Goal: Task Accomplishment & Management: Use online tool/utility

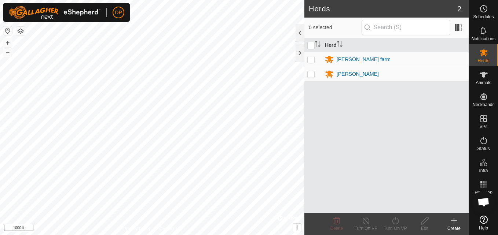
scroll to position [749, 0]
click at [312, 61] on p-checkbox at bounding box center [310, 59] width 7 height 6
checkbox input "true"
click at [395, 221] on icon at bounding box center [395, 221] width 9 height 9
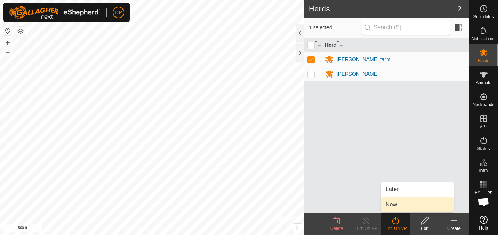
click at [407, 208] on link "Now" at bounding box center [417, 205] width 73 height 15
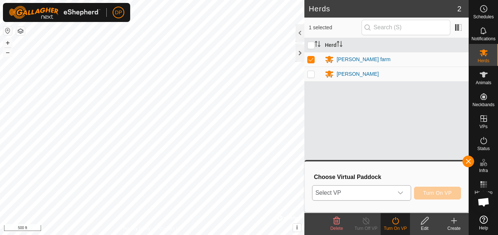
click at [399, 193] on icon "dropdown trigger" at bounding box center [401, 193] width 6 height 6
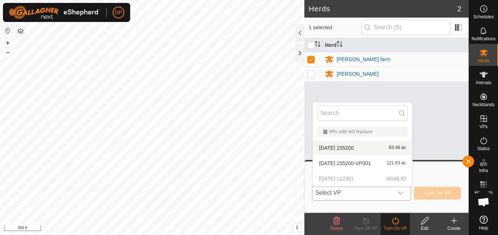
click at [351, 145] on li "2025-08-31 155200 63.48 ac" at bounding box center [362, 148] width 99 height 15
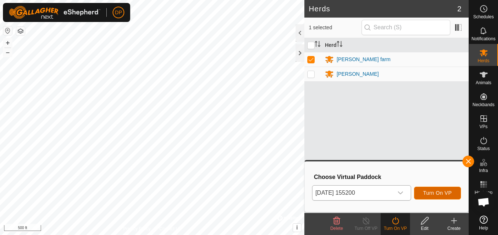
click at [439, 194] on span "Turn On VP" at bounding box center [437, 193] width 29 height 6
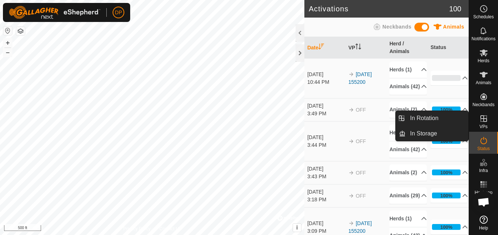
drag, startPoint x: 469, startPoint y: 117, endPoint x: 483, endPoint y: 116, distance: 14.0
click at [454, 118] on link "In Rotation" at bounding box center [437, 118] width 63 height 15
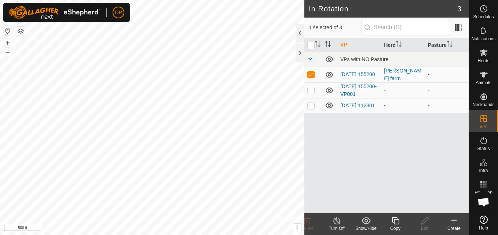
click at [329, 90] on icon at bounding box center [329, 90] width 9 height 9
click at [328, 106] on icon at bounding box center [329, 106] width 7 height 6
checkbox input "false"
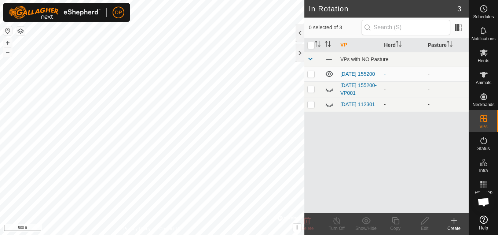
scroll to position [749, 0]
click at [328, 105] on icon at bounding box center [329, 104] width 9 height 9
click at [483, 72] on icon at bounding box center [484, 75] width 8 height 6
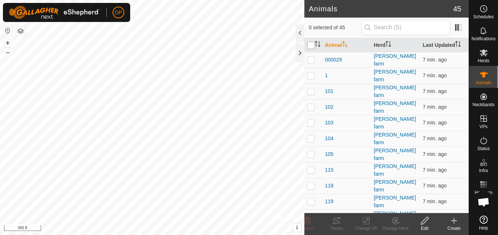
click at [312, 45] on input "checkbox" at bounding box center [310, 45] width 7 height 7
checkbox input "true"
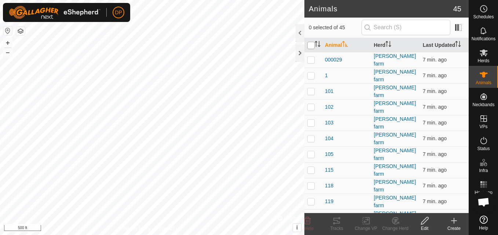
checkbox input "true"
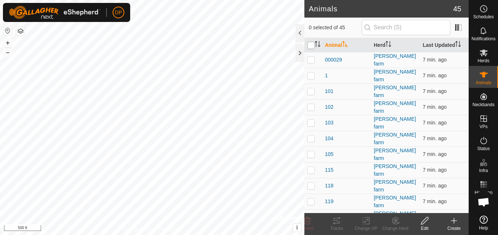
checkbox input "true"
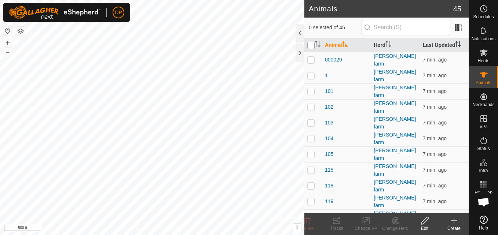
checkbox input "true"
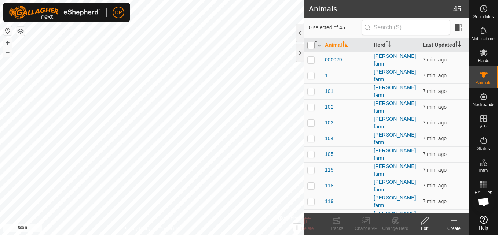
checkbox input "true"
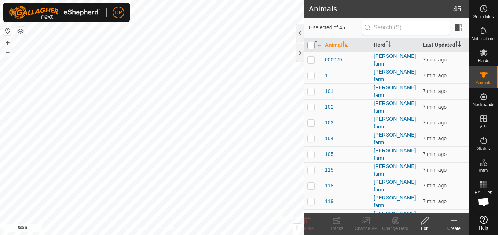
checkbox input "true"
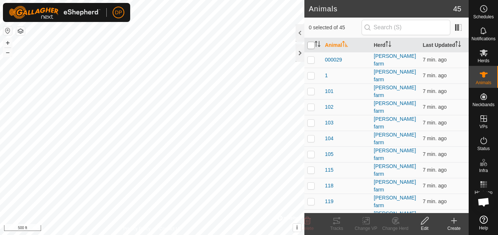
checkbox input "true"
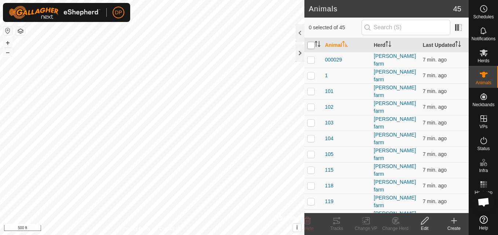
checkbox input "true"
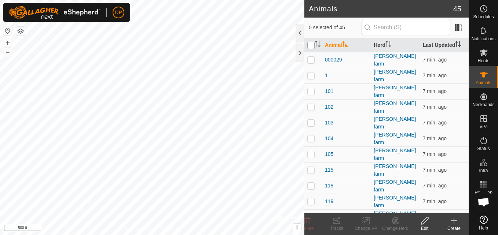
checkbox input "true"
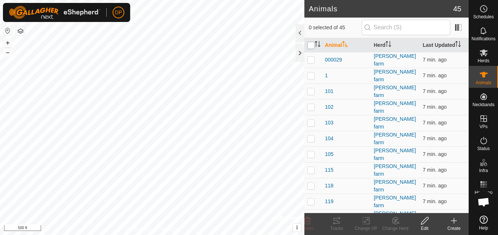
checkbox input "true"
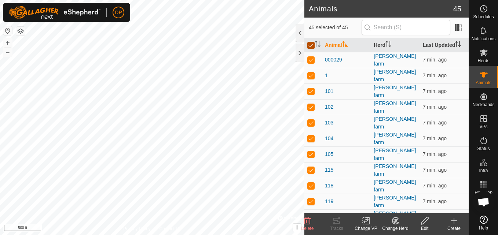
click at [312, 45] on input "checkbox" at bounding box center [310, 45] width 7 height 7
checkbox input "false"
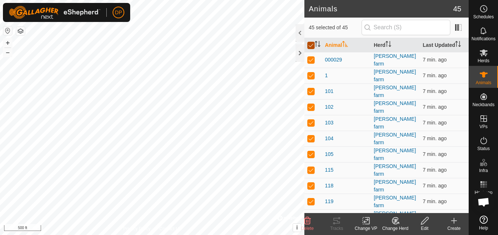
checkbox input "false"
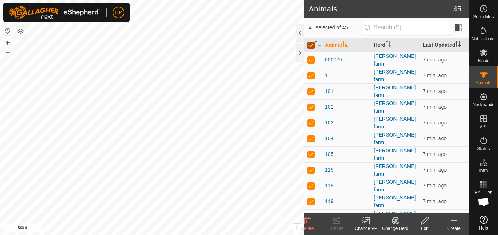
checkbox input "false"
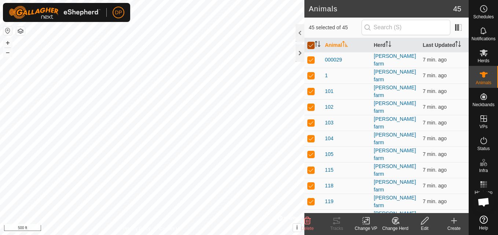
checkbox input "false"
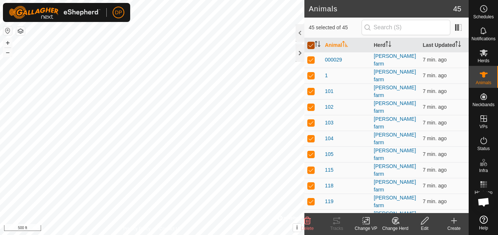
checkbox input "false"
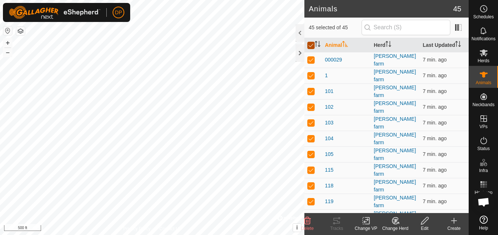
checkbox input "false"
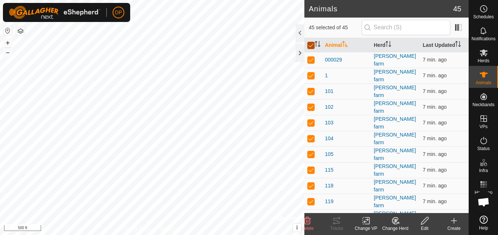
checkbox input "false"
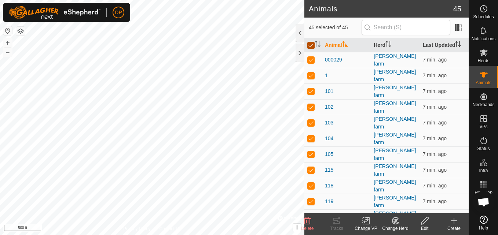
checkbox input "false"
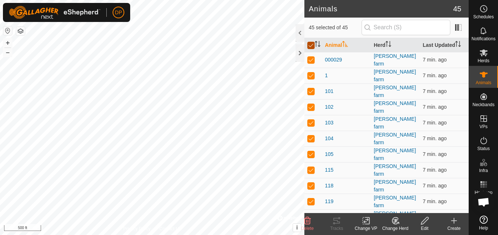
checkbox input "false"
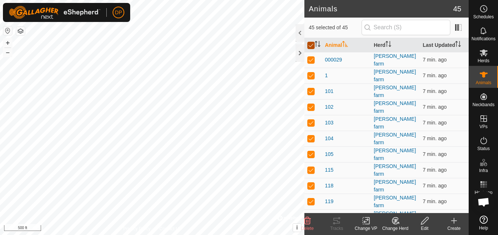
checkbox input "false"
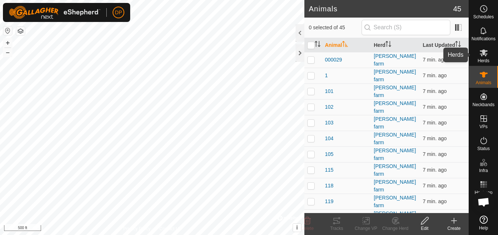
click at [484, 52] on icon at bounding box center [484, 53] width 8 height 7
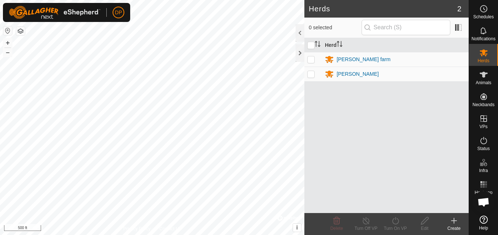
click at [310, 62] on p-checkbox at bounding box center [310, 59] width 7 height 6
checkbox input "true"
click at [312, 74] on p-checkbox at bounding box center [310, 74] width 7 height 6
checkbox input "true"
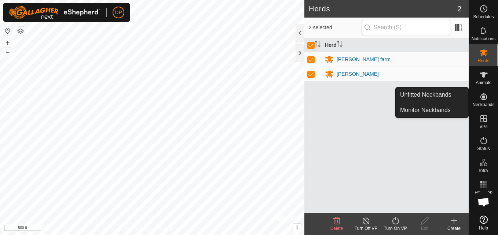
click at [482, 96] on icon at bounding box center [483, 96] width 9 height 9
click at [457, 109] on link "Monitor Neckbands" at bounding box center [432, 110] width 73 height 15
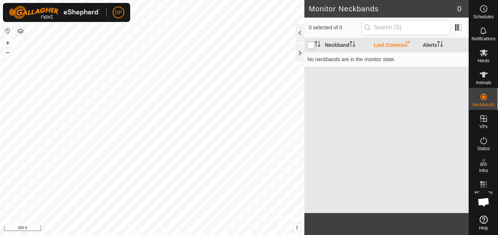
click at [309, 45] on input "checkbox" at bounding box center [310, 45] width 7 height 7
click at [316, 41] on icon "Activate to sort" at bounding box center [318, 44] width 6 height 6
drag, startPoint x: 312, startPoint y: 46, endPoint x: 310, endPoint y: 43, distance: 4.3
click at [310, 43] on input "checkbox" at bounding box center [310, 45] width 7 height 7
checkbox input "false"
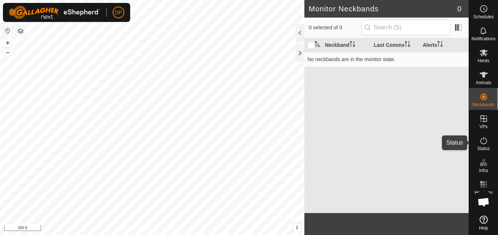
click at [483, 139] on icon at bounding box center [484, 140] width 7 height 7
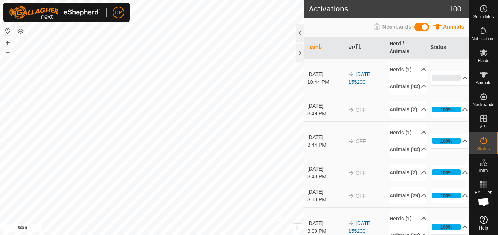
click at [484, 205] on span "Open chat" at bounding box center [484, 203] width 12 height 10
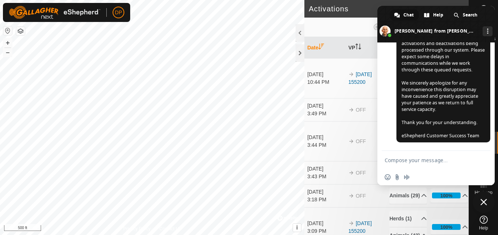
click at [483, 202] on span "Close chat" at bounding box center [484, 202] width 7 height 7
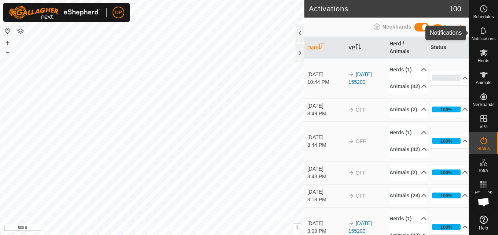
click at [487, 34] on icon at bounding box center [483, 30] width 9 height 9
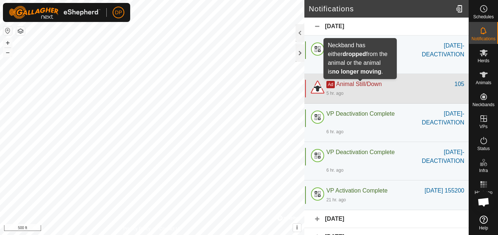
click at [368, 84] on span "Animal Still/Down" at bounding box center [358, 84] width 45 height 6
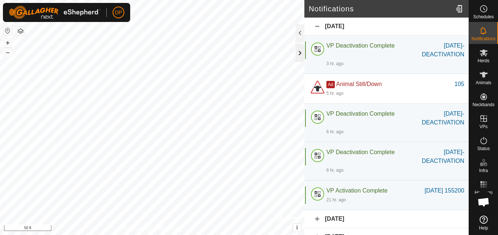
click at [302, 52] on div at bounding box center [300, 53] width 9 height 18
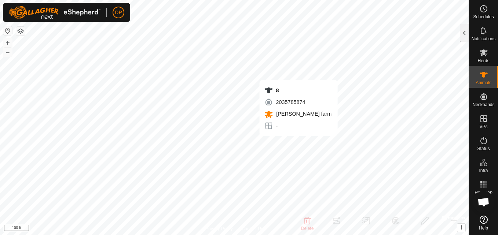
checkbox input "false"
checkbox input "true"
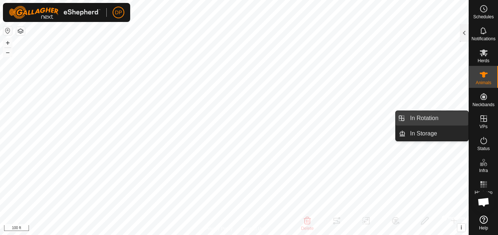
click at [451, 115] on link "In Rotation" at bounding box center [437, 118] width 63 height 15
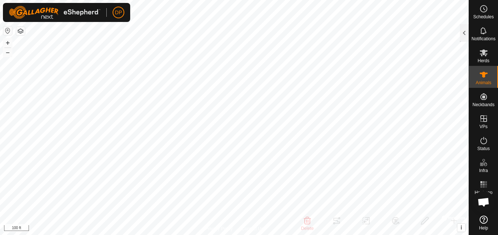
checkbox input "false"
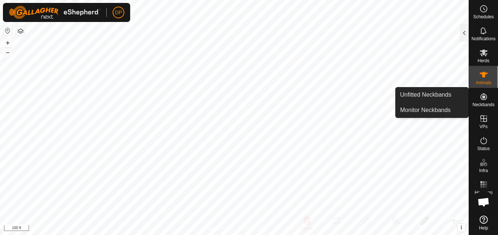
click at [485, 98] on icon at bounding box center [484, 97] width 7 height 7
click at [449, 109] on link "Monitor Neckbands" at bounding box center [432, 110] width 73 height 15
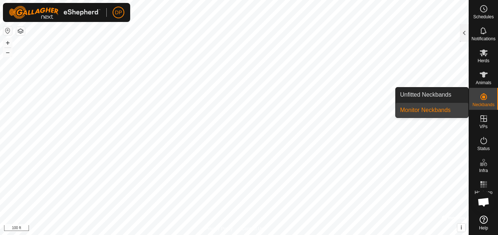
drag, startPoint x: 446, startPoint y: 112, endPoint x: 441, endPoint y: 116, distance: 7.3
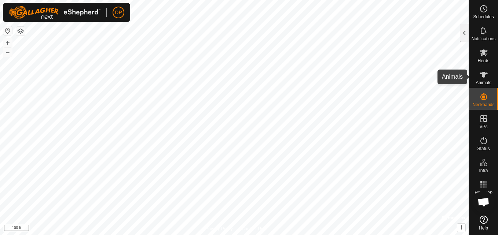
click at [479, 73] on es-animals-svg-icon at bounding box center [483, 75] width 13 height 12
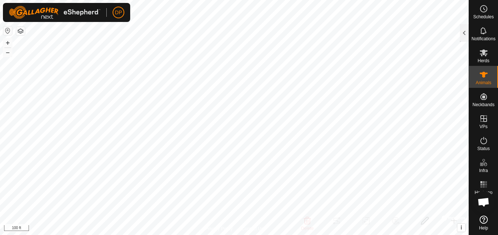
click at [479, 73] on es-animals-svg-icon at bounding box center [483, 75] width 13 height 12
click at [486, 49] on icon at bounding box center [483, 52] width 9 height 9
click at [483, 51] on icon at bounding box center [484, 53] width 8 height 7
click at [463, 33] on div at bounding box center [464, 33] width 9 height 18
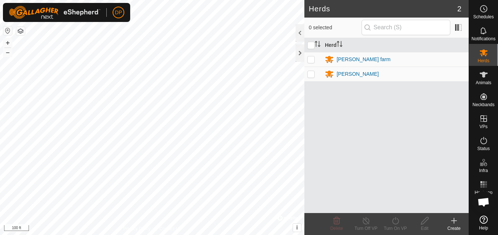
click at [311, 57] on p-checkbox at bounding box center [310, 59] width 7 height 6
checkbox input "true"
click at [310, 36] on div "1 selected" at bounding box center [386, 28] width 164 height 21
click at [312, 47] on input "checkbox" at bounding box center [310, 45] width 7 height 7
checkbox input "true"
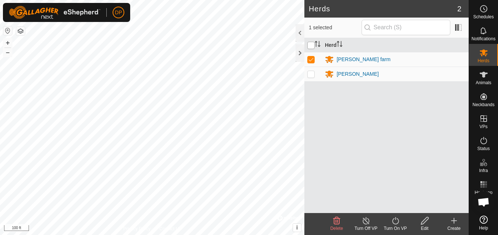
checkbox input "true"
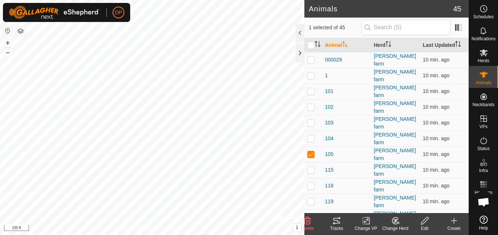
click at [335, 218] on icon at bounding box center [336, 221] width 7 height 6
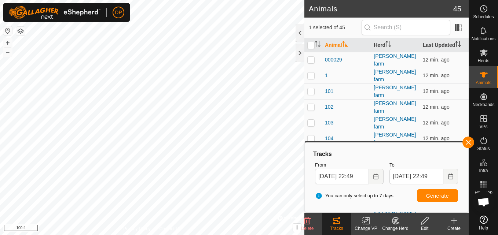
click at [336, 222] on icon at bounding box center [336, 221] width 9 height 9
checkbox input "false"
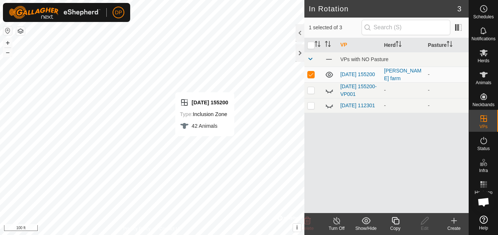
checkbox input "false"
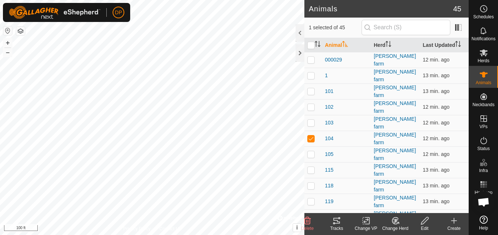
click at [335, 222] on icon at bounding box center [336, 221] width 9 height 9
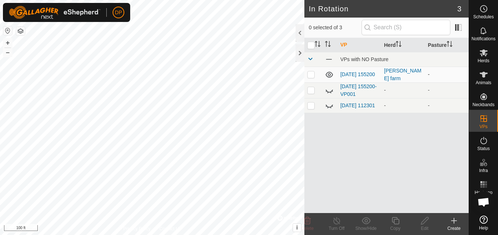
click at [311, 74] on p-checkbox at bounding box center [310, 75] width 7 height 6
checkbox input "false"
click at [326, 74] on icon at bounding box center [329, 74] width 9 height 9
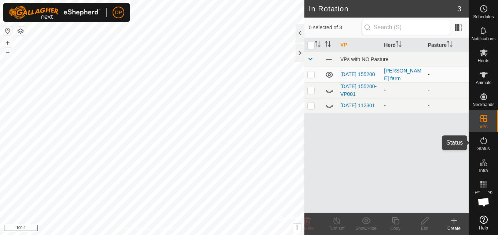
click at [480, 140] on icon at bounding box center [483, 140] width 9 height 9
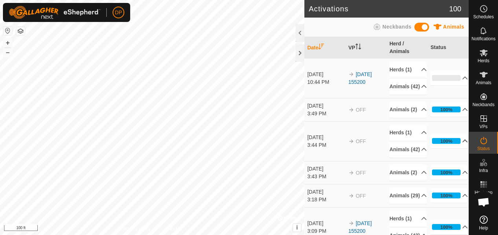
drag, startPoint x: 481, startPoint y: 118, endPoint x: 451, endPoint y: 170, distance: 59.7
click at [451, 149] on p-accordion-header "100%" at bounding box center [449, 141] width 37 height 15
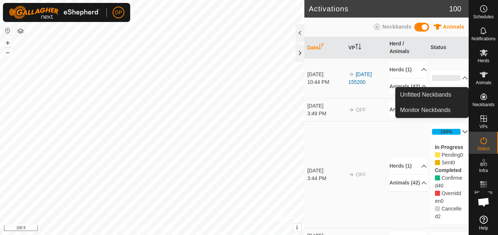
click at [481, 99] on icon at bounding box center [484, 97] width 7 height 7
click at [453, 94] on link "Unfitted Neckbands" at bounding box center [432, 95] width 73 height 15
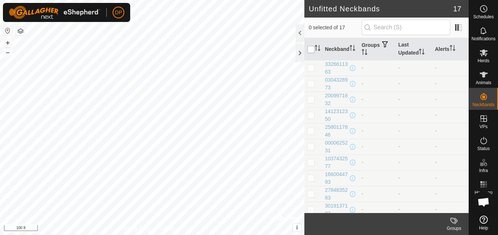
click at [311, 47] on input "checkbox" at bounding box center [310, 49] width 7 height 7
checkbox input "true"
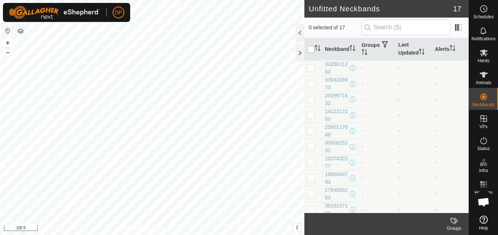
checkbox input "true"
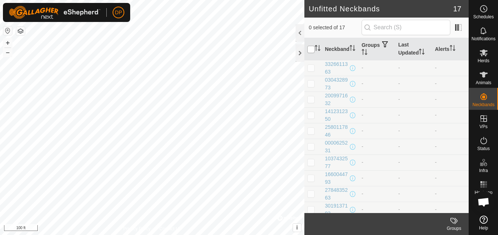
checkbox input "true"
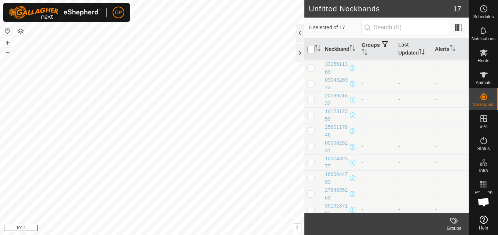
checkbox input "true"
click at [311, 47] on input "checkbox" at bounding box center [310, 49] width 7 height 7
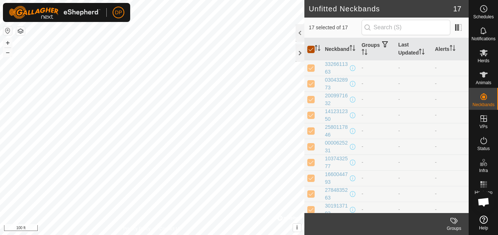
checkbox input "false"
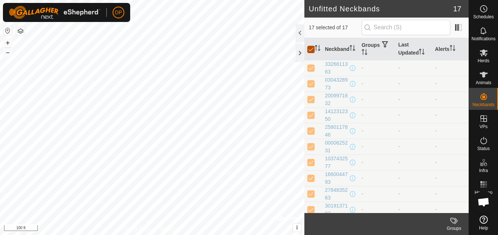
checkbox input "false"
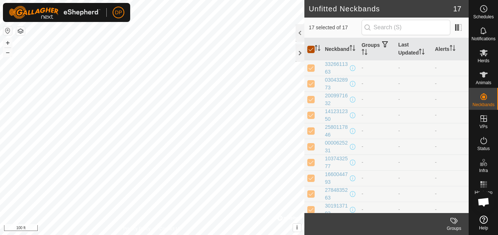
checkbox input "false"
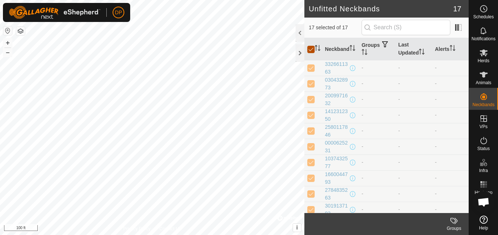
checkbox input "false"
click at [311, 47] on input "checkbox" at bounding box center [310, 49] width 7 height 7
checkbox input "true"
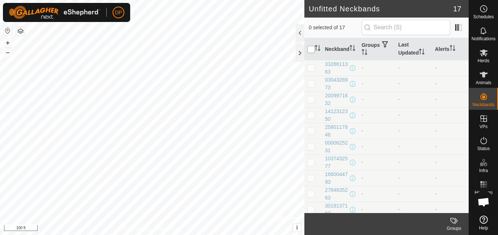
checkbox input "true"
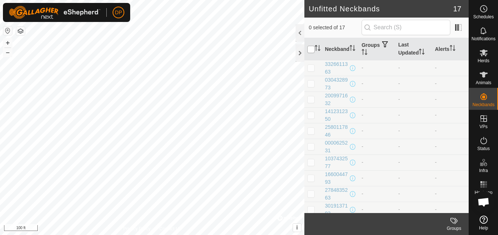
checkbox input "true"
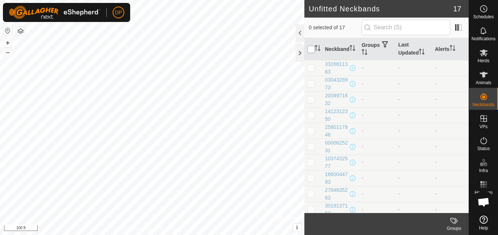
checkbox input "true"
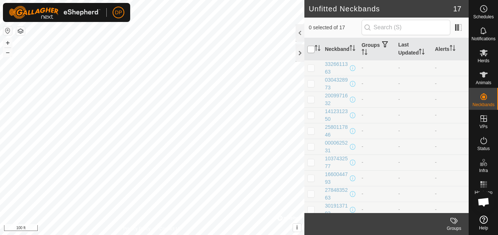
checkbox input "true"
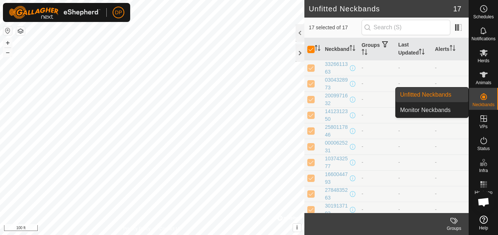
click at [481, 96] on icon at bounding box center [484, 97] width 7 height 7
click at [446, 110] on link "Monitor Neckbands" at bounding box center [432, 110] width 73 height 15
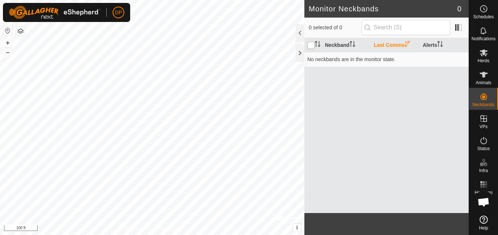
click at [311, 45] on input "checkbox" at bounding box center [310, 45] width 7 height 7
drag, startPoint x: 313, startPoint y: 40, endPoint x: 308, endPoint y: 45, distance: 7.0
click at [308, 45] on input "checkbox" at bounding box center [310, 45] width 7 height 7
checkbox input "false"
click at [315, 60] on td "No neckbands are in the monitor state." at bounding box center [386, 59] width 164 height 15
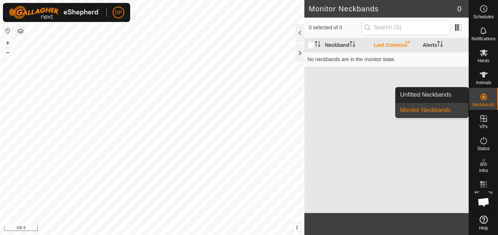
click at [442, 110] on link "Monitor Neckbands" at bounding box center [432, 110] width 73 height 15
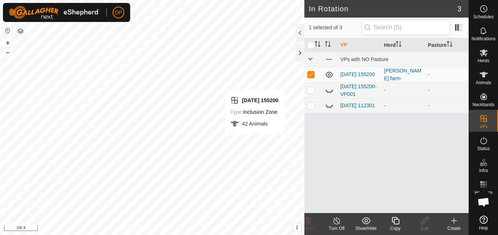
checkbox input "false"
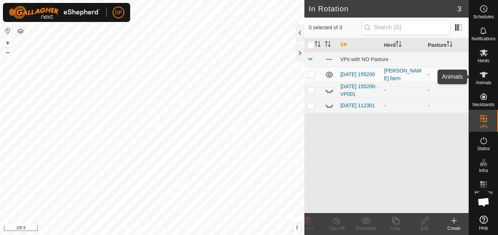
click at [482, 76] on icon at bounding box center [483, 74] width 9 height 9
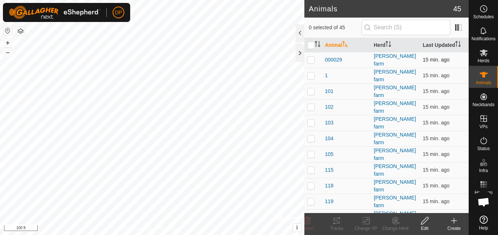
click at [309, 59] on p-checkbox at bounding box center [310, 60] width 7 height 6
checkbox input "false"
click at [312, 43] on input "checkbox" at bounding box center [310, 45] width 7 height 7
checkbox input "true"
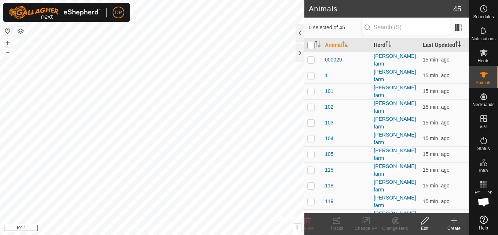
checkbox input "true"
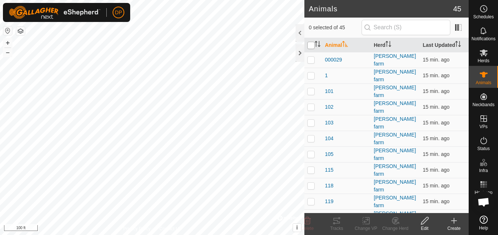
checkbox input "true"
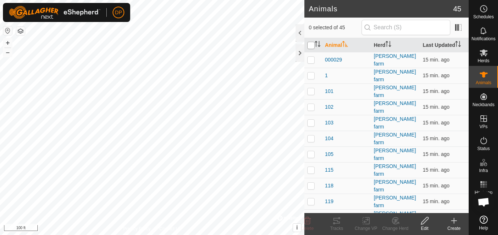
checkbox input "true"
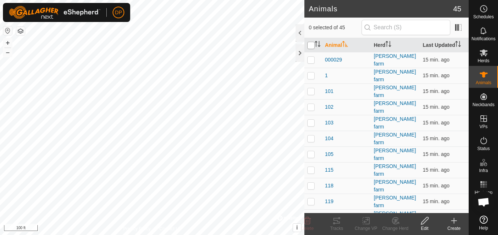
checkbox input "true"
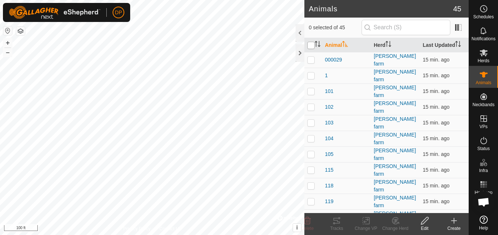
checkbox input "true"
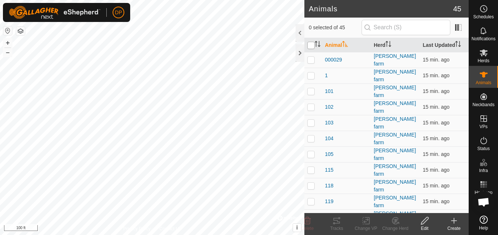
checkbox input "true"
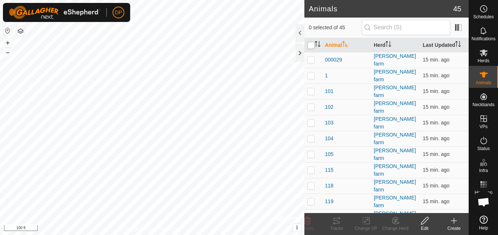
checkbox input "true"
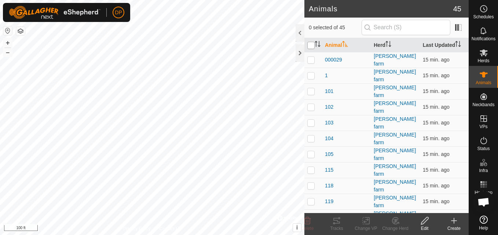
checkbox input "true"
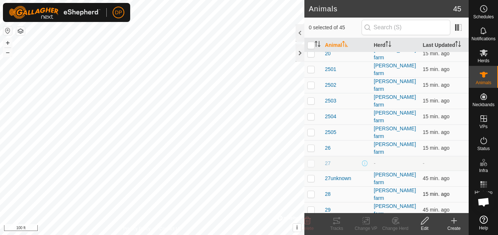
scroll to position [242, 0]
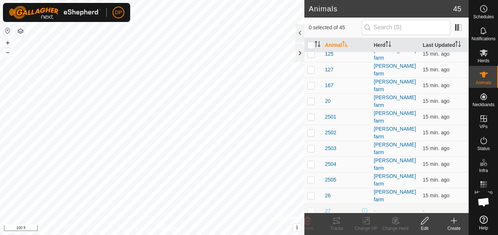
click at [482, 201] on span "Open chat" at bounding box center [484, 203] width 12 height 10
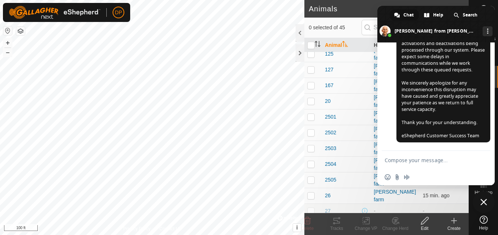
click at [482, 201] on span "Close chat" at bounding box center [484, 202] width 7 height 7
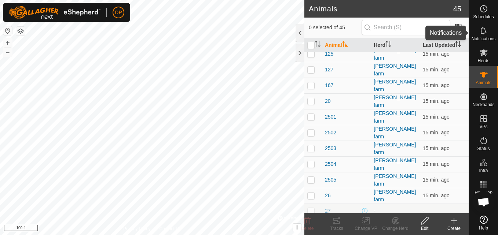
click at [485, 32] on icon at bounding box center [483, 30] width 9 height 9
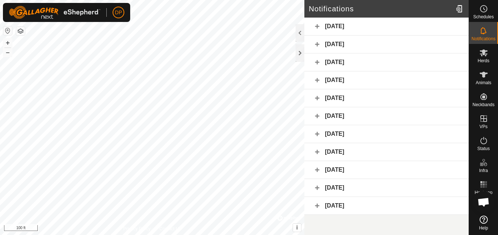
click at [415, 23] on div "Today" at bounding box center [386, 27] width 164 height 18
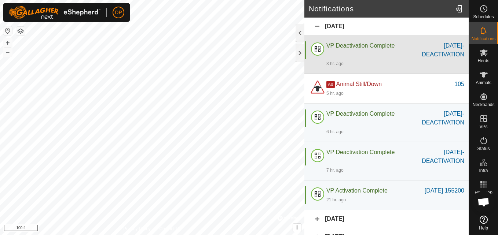
click at [364, 51] on div "VP Deactivation Complete" at bounding box center [367, 50] width 83 height 18
click at [349, 45] on span "VP Deactivation Complete" at bounding box center [360, 46] width 68 height 6
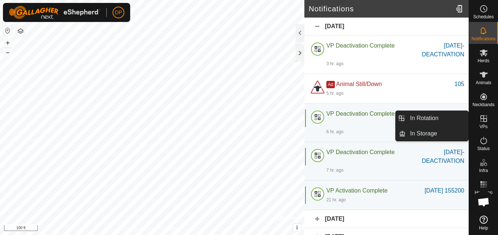
click at [483, 118] on icon at bounding box center [484, 119] width 7 height 7
click at [455, 118] on link "In Rotation" at bounding box center [437, 118] width 63 height 15
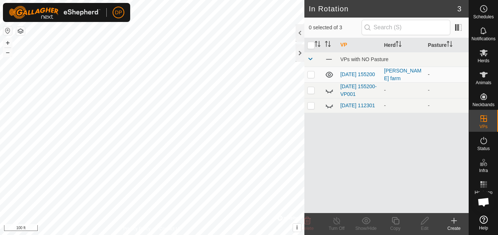
click at [310, 76] on p-checkbox at bounding box center [310, 75] width 7 height 6
click at [482, 54] on icon at bounding box center [484, 53] width 8 height 7
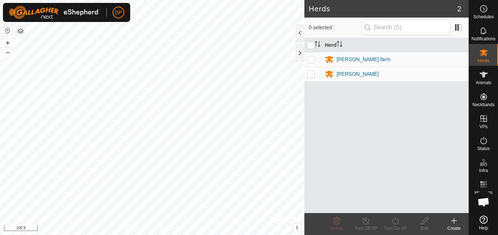
click at [311, 73] on p-checkbox at bounding box center [310, 74] width 7 height 6
click at [310, 45] on input "checkbox" at bounding box center [310, 45] width 7 height 7
click at [394, 220] on icon at bounding box center [395, 221] width 7 height 7
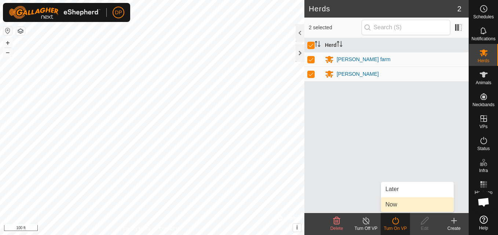
click at [395, 209] on link "Now" at bounding box center [417, 205] width 73 height 15
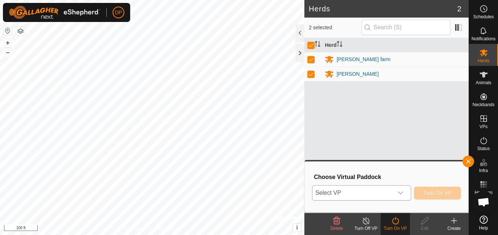
click at [403, 194] on icon "dropdown trigger" at bounding box center [401, 193] width 6 height 6
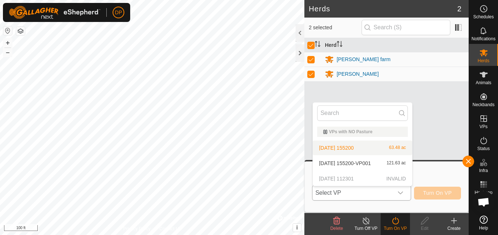
click at [358, 146] on li "2025-08-31 155200 63.48 ac" at bounding box center [362, 148] width 99 height 15
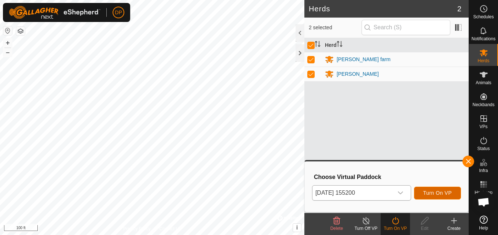
click at [440, 190] on button "Turn On VP" at bounding box center [437, 193] width 47 height 13
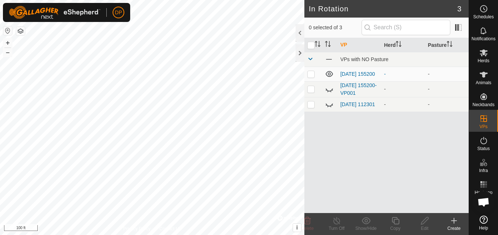
scroll to position [749, 0]
click at [484, 72] on icon at bounding box center [484, 75] width 8 height 6
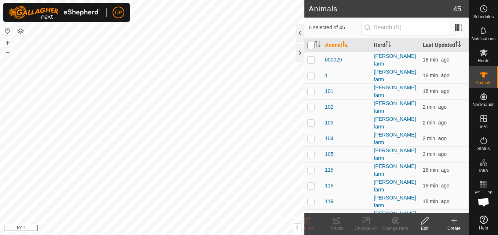
click at [313, 45] on input "checkbox" at bounding box center [310, 45] width 7 height 7
checkbox input "true"
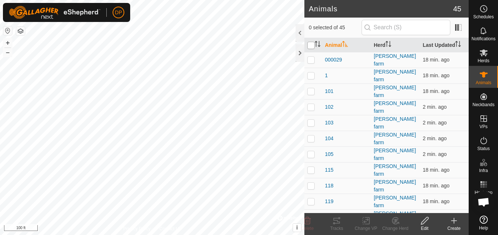
checkbox input "true"
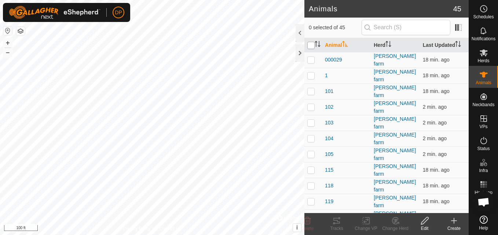
checkbox input "true"
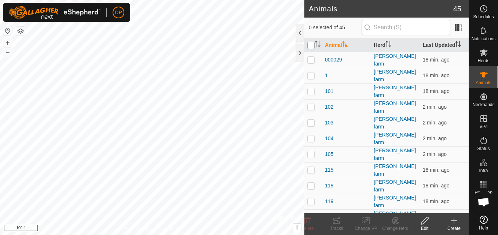
checkbox input "true"
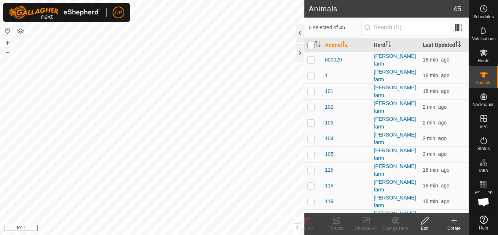
checkbox input "true"
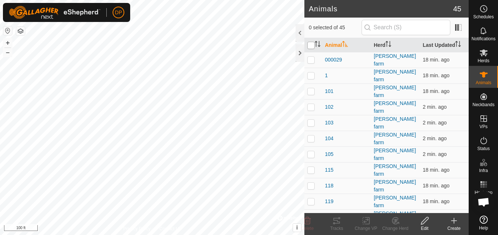
checkbox input "true"
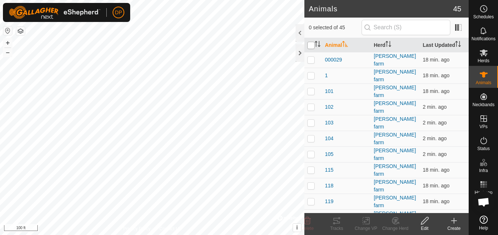
checkbox input "true"
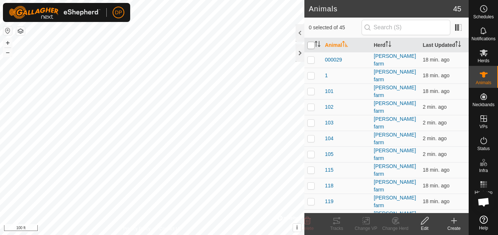
checkbox input "true"
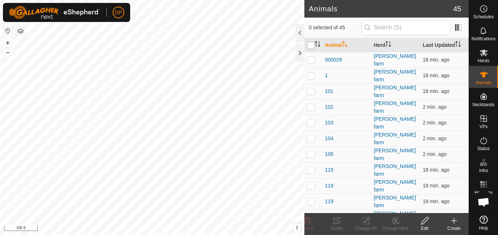
checkbox input "true"
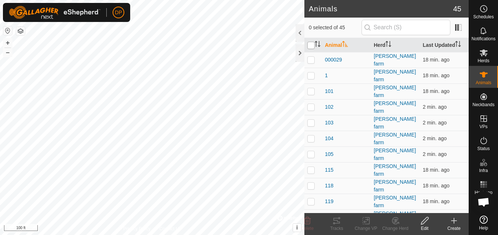
checkbox input "true"
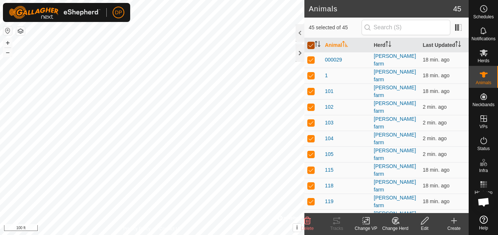
click at [313, 45] on input "checkbox" at bounding box center [310, 45] width 7 height 7
checkbox input "false"
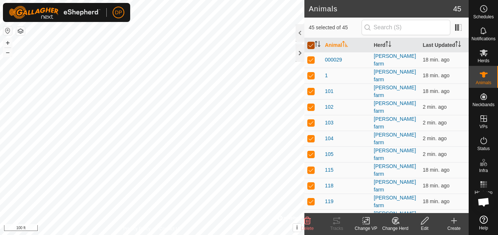
checkbox input "false"
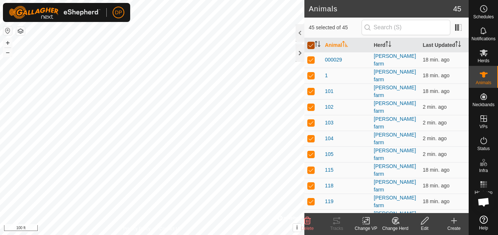
checkbox input "false"
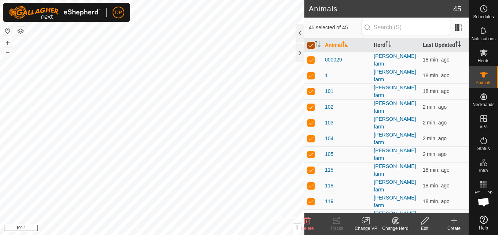
checkbox input "false"
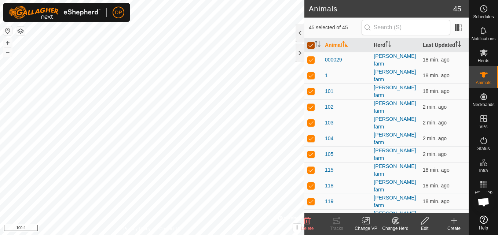
checkbox input "false"
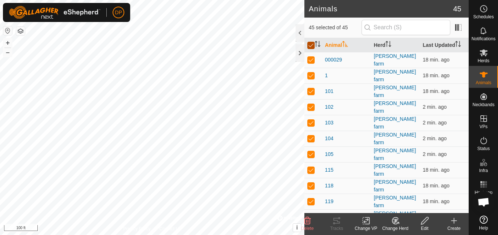
checkbox input "false"
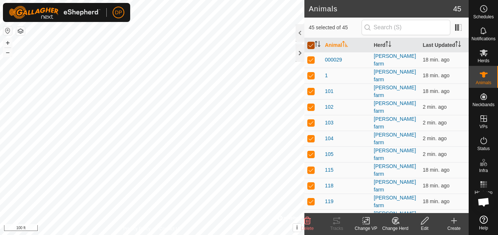
checkbox input "false"
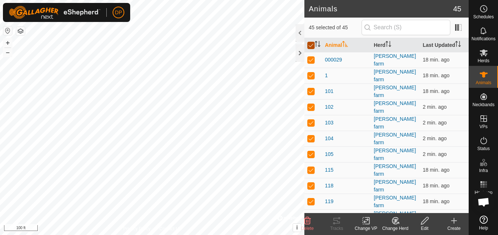
checkbox input "false"
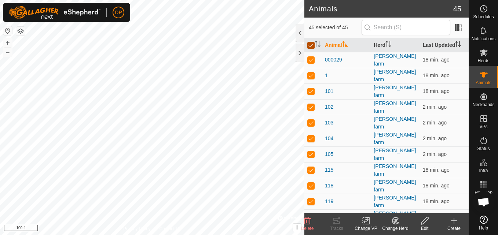
checkbox input "false"
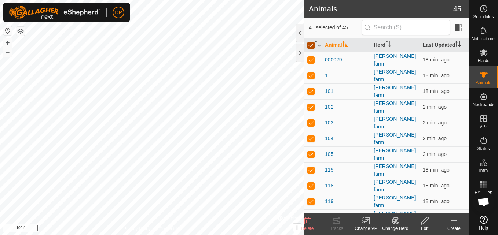
checkbox input "false"
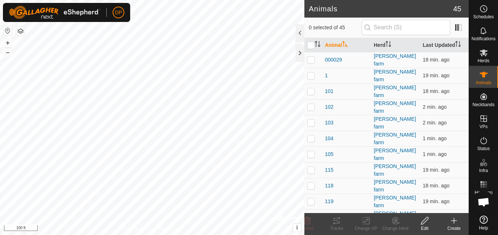
scroll to position [749, 0]
checkbox input "true"
click at [336, 220] on icon at bounding box center [336, 221] width 9 height 9
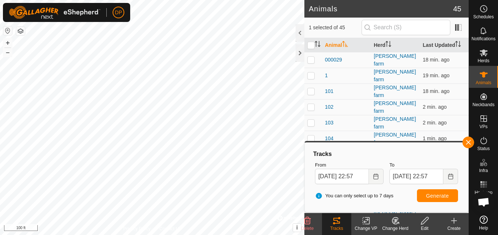
click at [336, 220] on icon at bounding box center [336, 221] width 9 height 9
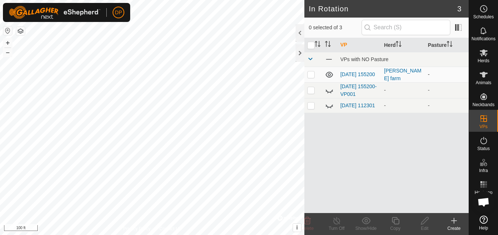
click at [311, 74] on p-checkbox at bounding box center [310, 75] width 7 height 6
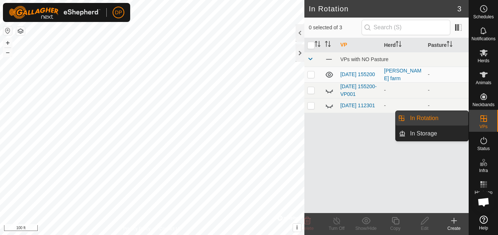
drag, startPoint x: 468, startPoint y: 117, endPoint x: 454, endPoint y: 119, distance: 14.1
click at [454, 119] on link "In Rotation" at bounding box center [437, 118] width 63 height 15
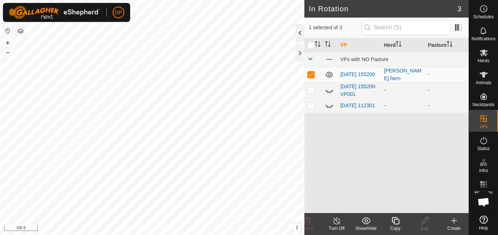
click at [301, 29] on div at bounding box center [300, 33] width 9 height 18
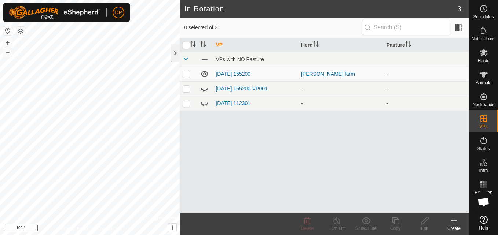
click at [184, 73] on p-checkbox at bounding box center [186, 74] width 7 height 6
checkbox input "false"
click at [176, 53] on div at bounding box center [175, 53] width 9 height 18
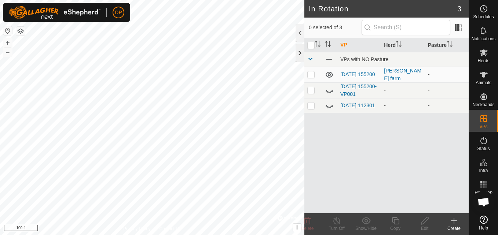
click at [299, 53] on div at bounding box center [300, 53] width 9 height 18
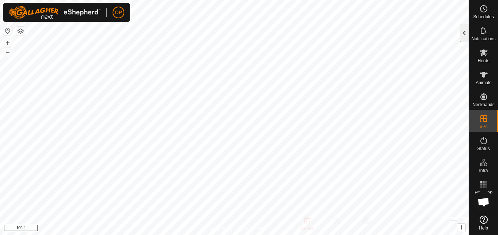
click at [467, 33] on div at bounding box center [464, 33] width 9 height 18
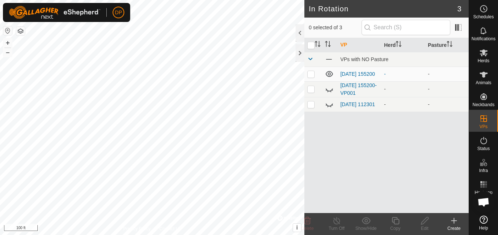
scroll to position [749, 0]
